Goal: Task Accomplishment & Management: Manage account settings

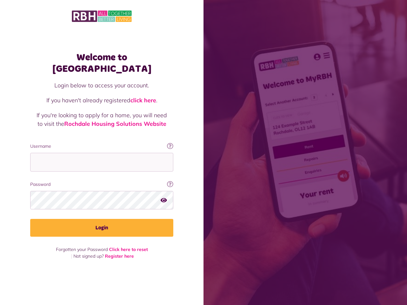
click at [204, 153] on span at bounding box center [306, 152] width 204 height 305
click at [102, 184] on div "Password Your password contains a minimum of eight characters, include one uppe…" at bounding box center [101, 195] width 143 height 29
click at [164, 197] on icon "button" at bounding box center [164, 200] width 6 height 6
